Goal: Information Seeking & Learning: Understand process/instructions

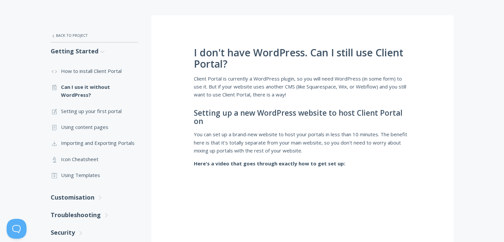
scroll to position [82, 0]
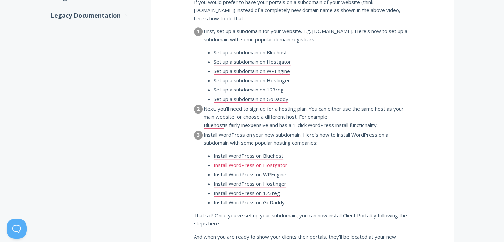
scroll to position [398, 0]
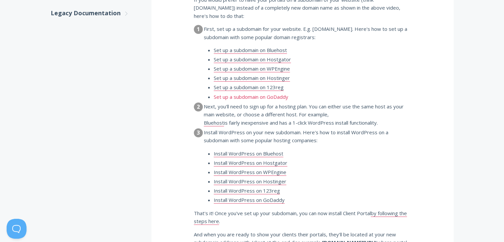
click at [268, 94] on link "Set up a subdomain on GoDaddy" at bounding box center [251, 97] width 75 height 7
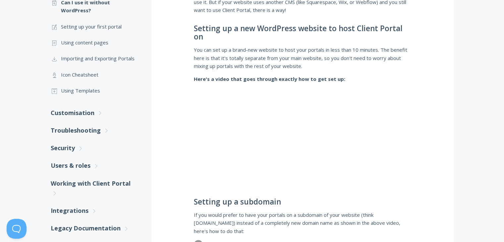
scroll to position [299, 0]
